Goal: Task Accomplishment & Management: Complete application form

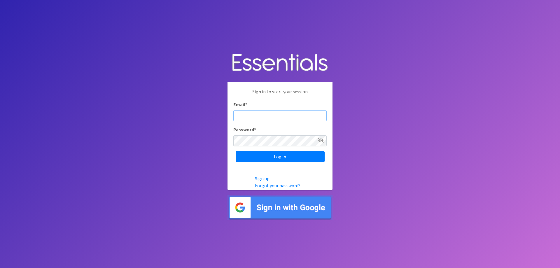
click at [259, 118] on input "Email *" at bounding box center [279, 115] width 93 height 11
type input "[PERSON_NAME][EMAIL_ADDRESS][PERSON_NAME][DOMAIN_NAME]"
click at [236, 151] on input "Log in" at bounding box center [280, 156] width 89 height 11
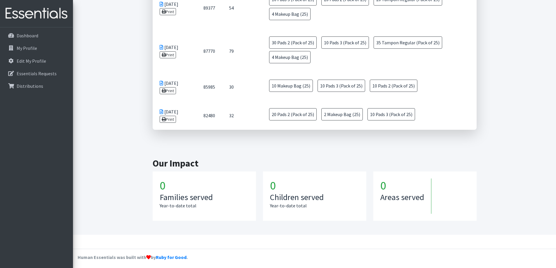
scroll to position [309, 0]
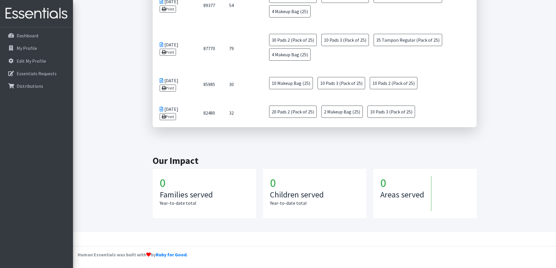
click at [172, 186] on h1 "0" at bounding box center [204, 183] width 89 height 14
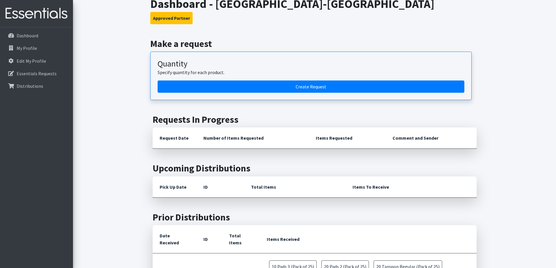
scroll to position [0, 0]
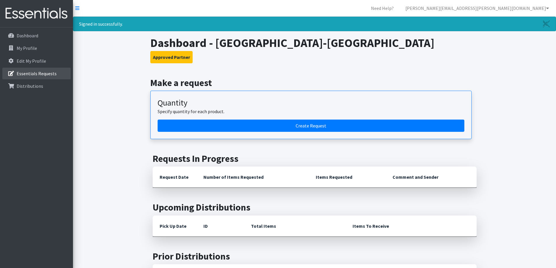
click at [41, 72] on p "Essentials Requests" at bounding box center [37, 74] width 40 height 6
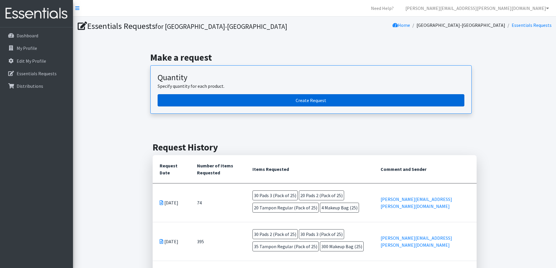
click at [234, 97] on link "Create Request" at bounding box center [311, 100] width 307 height 12
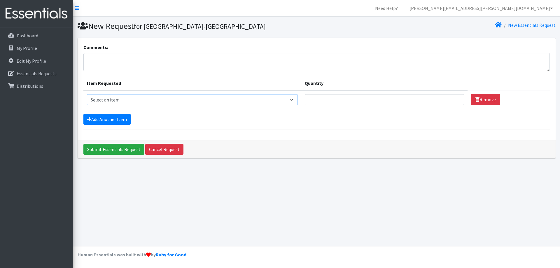
click at [293, 98] on select "Select an item Liners (Pack of 100) Makeup Bag (25) Pads 1 (Pack of 25) Pads 2 …" at bounding box center [192, 99] width 211 height 11
select select "13530"
click at [87, 94] on select "Select an item Liners (Pack of 100) Makeup Bag (25) Pads 1 (Pack of 25) Pads 2 …" at bounding box center [192, 99] width 211 height 11
click at [321, 100] on input "Quantity" at bounding box center [384, 99] width 159 height 11
type input "100"
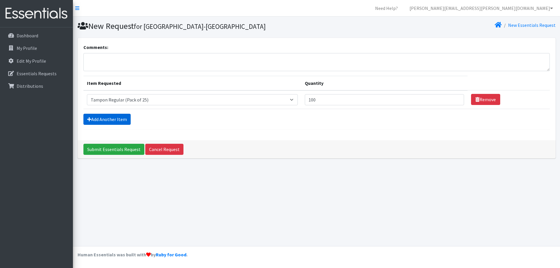
click at [116, 118] on link "Add Another Item" at bounding box center [106, 119] width 47 height 11
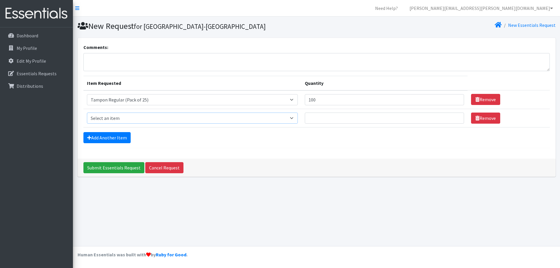
click at [290, 117] on select "Select an item Liners (Pack of 100) Makeup Bag (25) Pads 1 (Pack of 25) Pads 2 …" at bounding box center [192, 118] width 211 height 11
select select "13532"
click at [87, 113] on select "Select an item Liners (Pack of 100) Makeup Bag (25) Pads 1 (Pack of 25) Pads 2 …" at bounding box center [192, 118] width 211 height 11
click at [350, 117] on input "Quantity" at bounding box center [384, 118] width 159 height 11
type input "75"
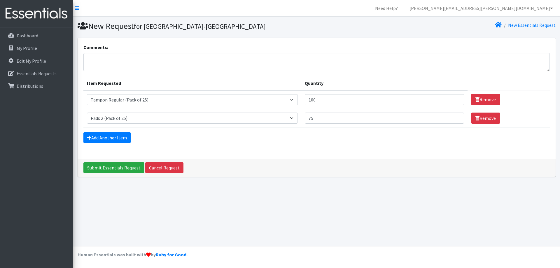
click at [329, 139] on div "Add Another Item" at bounding box center [316, 137] width 467 height 11
click at [108, 139] on link "Add Another Item" at bounding box center [106, 137] width 47 height 11
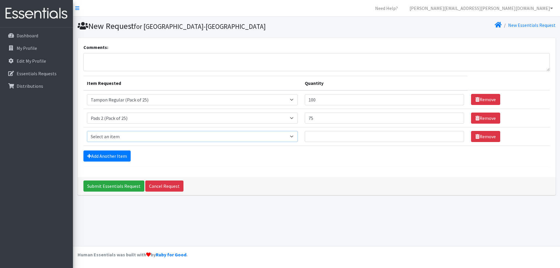
click at [114, 137] on select "Select an item Liners (Pack of 100) Makeup Bag (25) Pads 1 (Pack of 25) Pads 2 …" at bounding box center [192, 136] width 211 height 11
select select "13533"
click at [87, 131] on select "Select an item Liners (Pack of 100) Makeup Bag (25) Pads 1 (Pack of 25) Pads 2 …" at bounding box center [192, 136] width 211 height 11
click at [316, 135] on input "Quantity" at bounding box center [384, 136] width 159 height 11
type input "75"
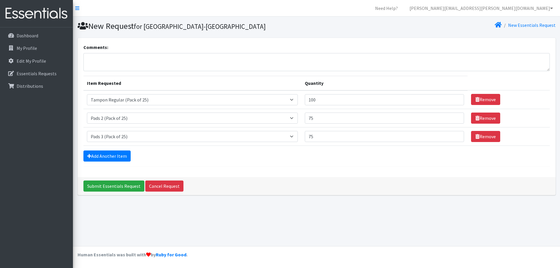
click at [291, 149] on form "Comments: Item Requested Quantity Item Requested Select an item Liners (Pack of…" at bounding box center [316, 105] width 467 height 123
click at [287, 161] on div "Add Another Item" at bounding box center [316, 156] width 467 height 11
click at [107, 154] on link "Add Another Item" at bounding box center [106, 156] width 47 height 11
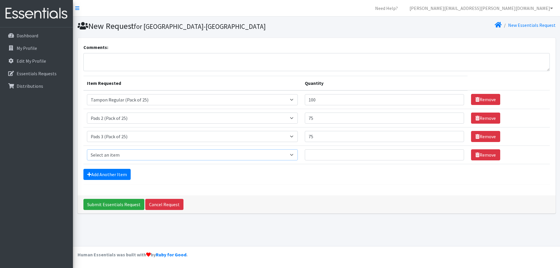
click at [120, 156] on select "Select an item Liners (Pack of 100) Makeup Bag (25) Pads 1 (Pack of 25) Pads 2 …" at bounding box center [192, 154] width 211 height 11
click at [186, 158] on select "Select an item Liners (Pack of 100) Makeup Bag (25) Pads 1 (Pack of 25) Pads 2 …" at bounding box center [192, 154] width 211 height 11
click at [354, 191] on div "Comments: Item Requested Quantity Item Requested Select an item Liners (Pack of…" at bounding box center [317, 117] width 478 height 158
click at [316, 100] on input "100" at bounding box center [384, 99] width 159 height 11
type input "120"
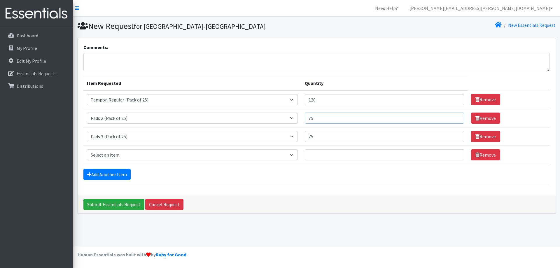
click at [329, 118] on input "75" at bounding box center [384, 118] width 159 height 11
click at [100, 58] on textarea "Comments:" at bounding box center [316, 62] width 467 height 18
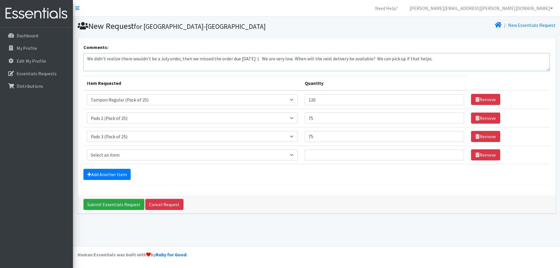
scroll to position [5, 0]
type textarea "We didn't realize there wouldn't be a July order, then we missed the order due …"
drag, startPoint x: 317, startPoint y: 117, endPoint x: 311, endPoint y: 121, distance: 7.2
click at [311, 121] on input "75" at bounding box center [384, 118] width 159 height 11
type input "100"
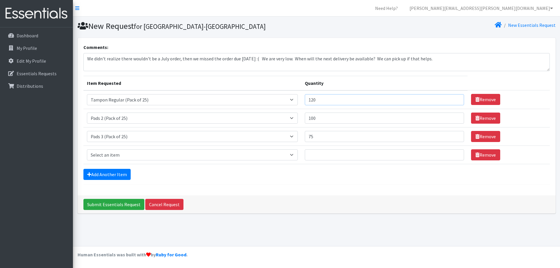
click at [321, 100] on input "120" at bounding box center [384, 99] width 159 height 11
type input "125"
click at [310, 187] on div "Comments: We didn't realize there wouldn't be a July order, then we missed the …" at bounding box center [317, 117] width 478 height 158
click at [449, 56] on textarea "We didn't realize there wouldn't be a July order, then we missed the order due …" at bounding box center [316, 62] width 467 height 18
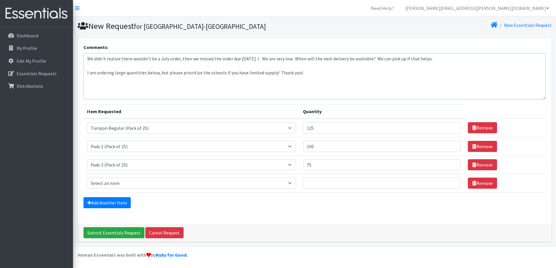
drag, startPoint x: 547, startPoint y: 69, endPoint x: 552, endPoint y: 97, distance: 28.8
click at [552, 97] on div "Comments: We didn't realize there wouldn't be a July order, then we missed the …" at bounding box center [314, 142] width 478 height 209
type textarea "We didn't realize there wouldn't be a July order, then we missed the order due …"
click at [118, 234] on input "Submit Essentials Request" at bounding box center [113, 232] width 61 height 11
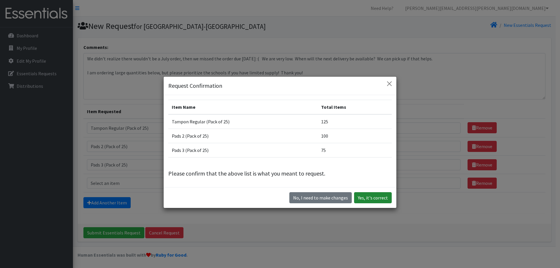
click at [371, 199] on button "Yes, it's correct" at bounding box center [373, 197] width 38 height 11
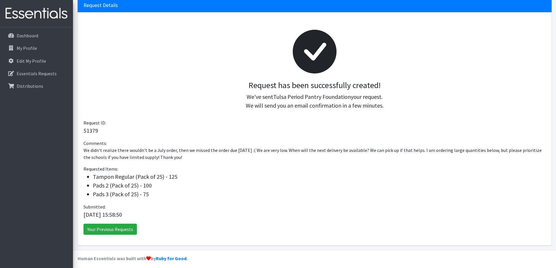
scroll to position [62, 0]
